Goal: Find specific page/section: Find specific page/section

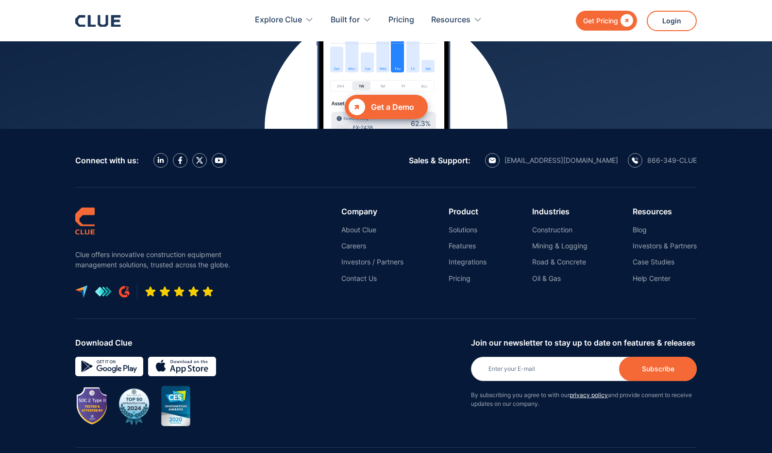
scroll to position [4361, 0]
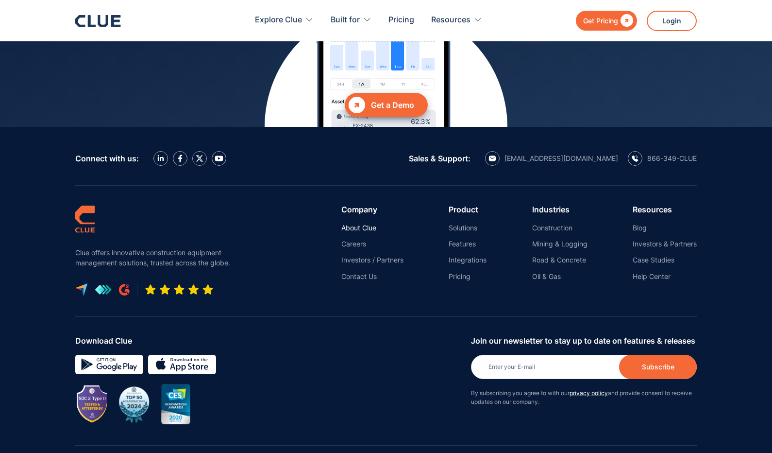
click at [358, 223] on link "About Clue" at bounding box center [372, 227] width 62 height 9
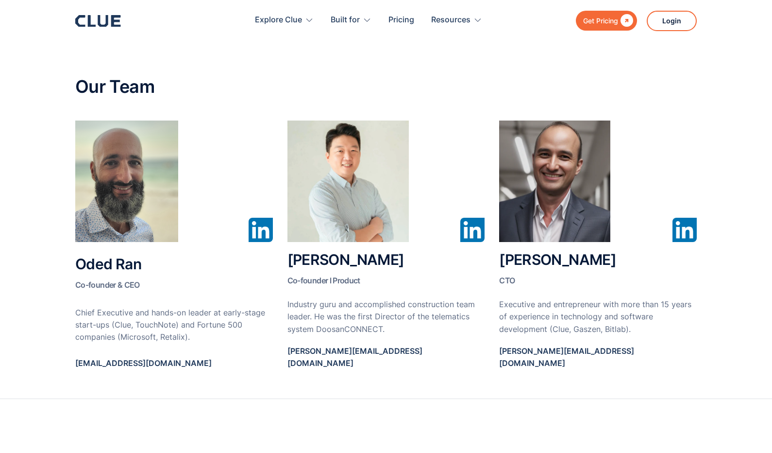
scroll to position [462, 0]
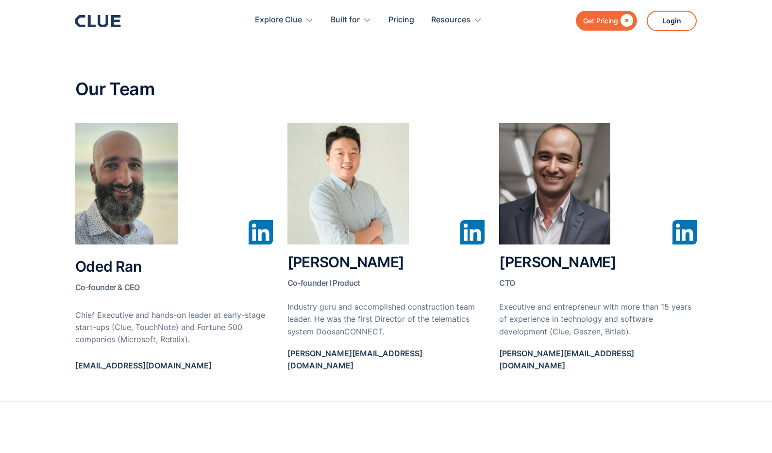
click at [265, 228] on img at bounding box center [261, 232] width 24 height 24
